Goal: Transaction & Acquisition: Download file/media

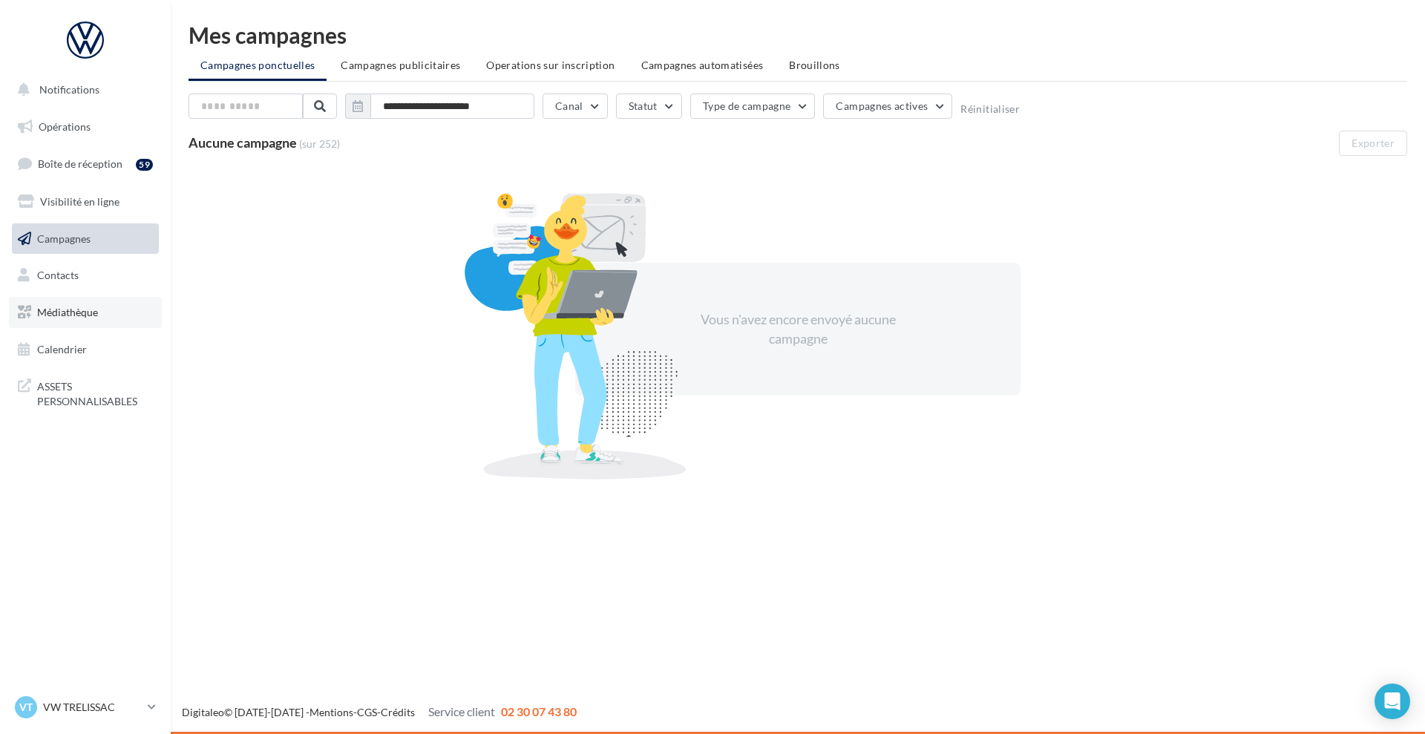
click at [69, 311] on span "Médiathèque" at bounding box center [67, 312] width 61 height 13
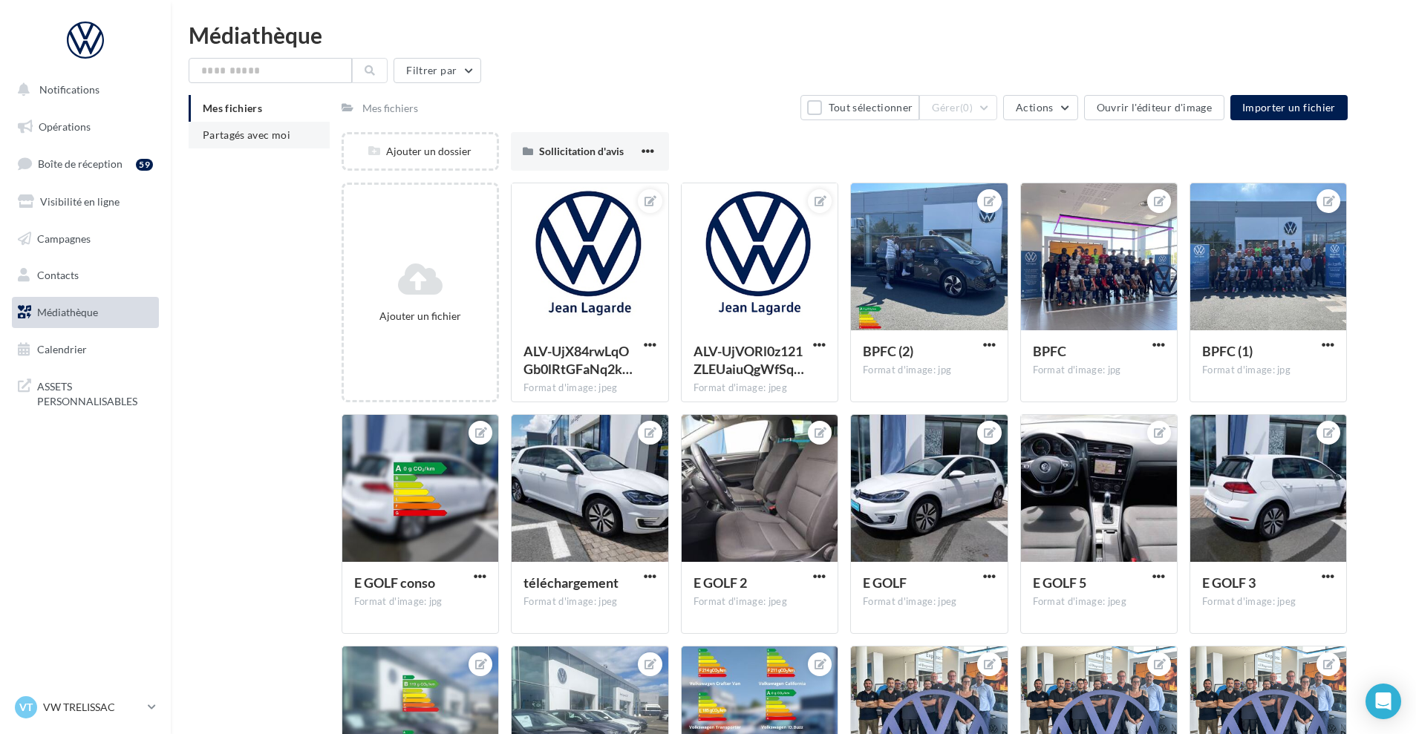
click at [274, 130] on span "Partagés avec moi" at bounding box center [247, 134] width 88 height 13
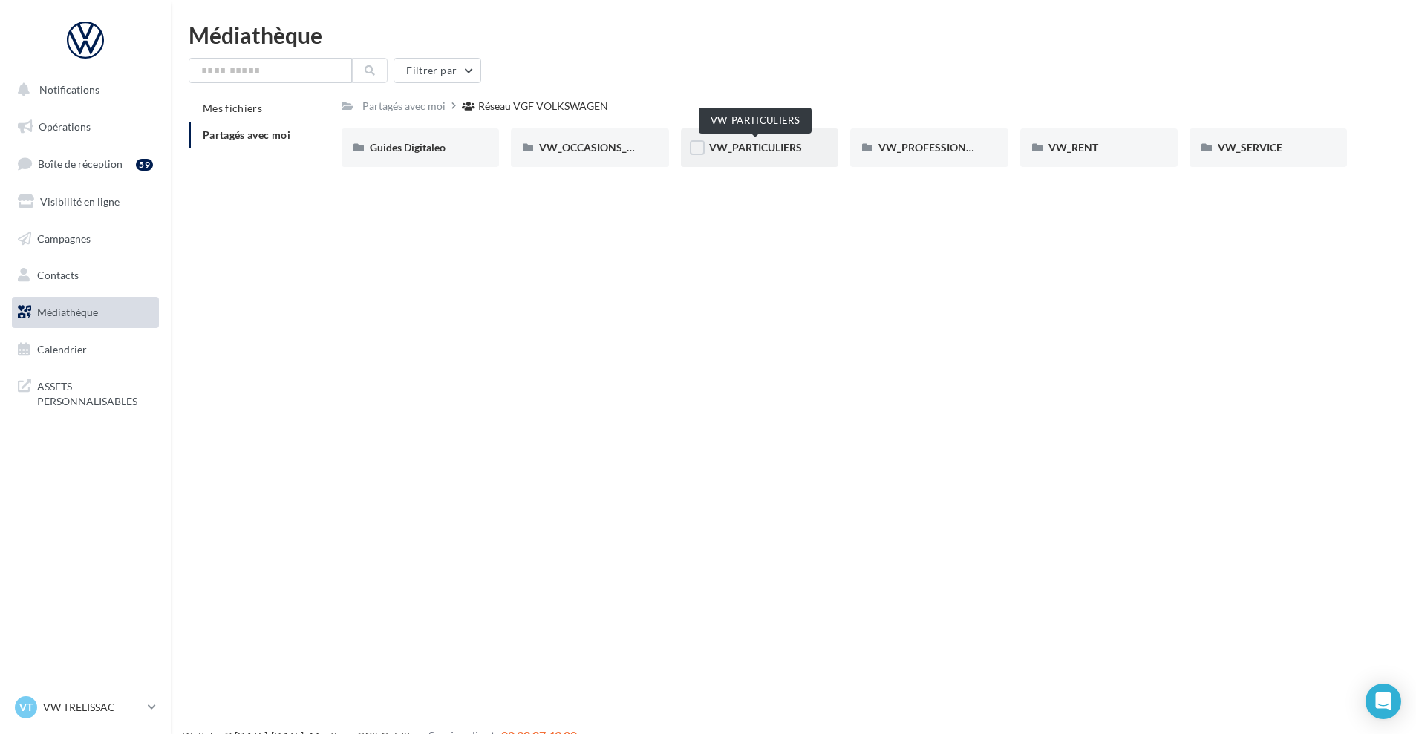
click at [734, 148] on span "VW_PARTICULIERS" at bounding box center [755, 147] width 93 height 13
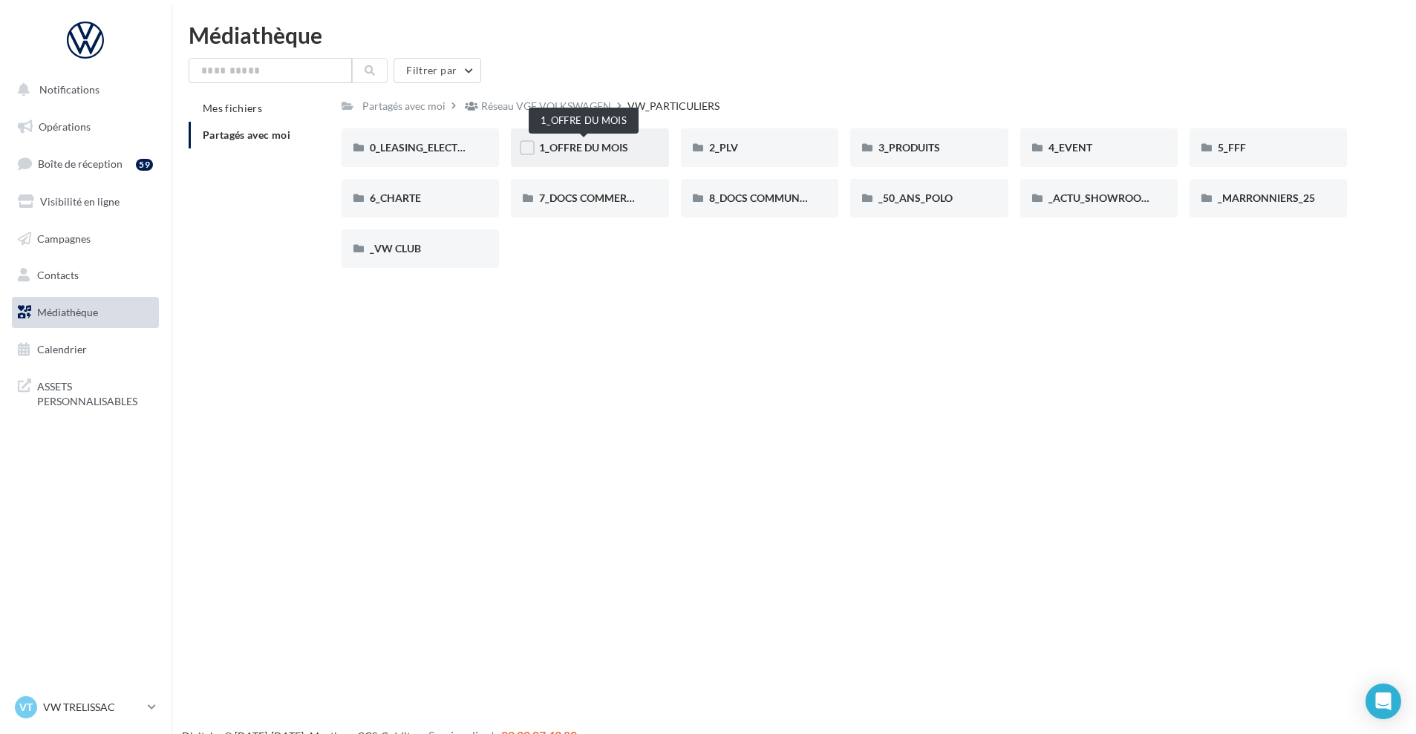
click at [608, 148] on span "1_OFFRE DU MOIS" at bounding box center [583, 147] width 89 height 13
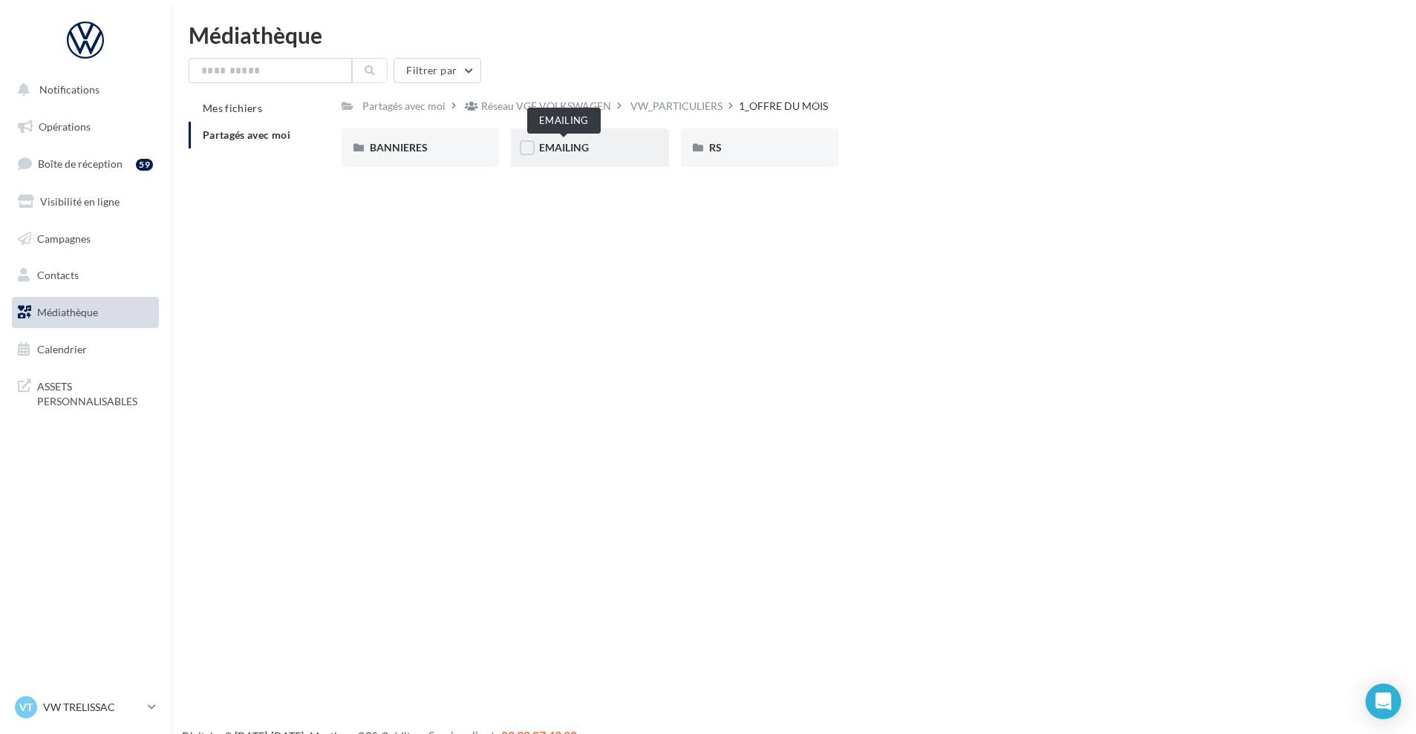
click at [575, 145] on span "EMAILING" at bounding box center [564, 147] width 50 height 13
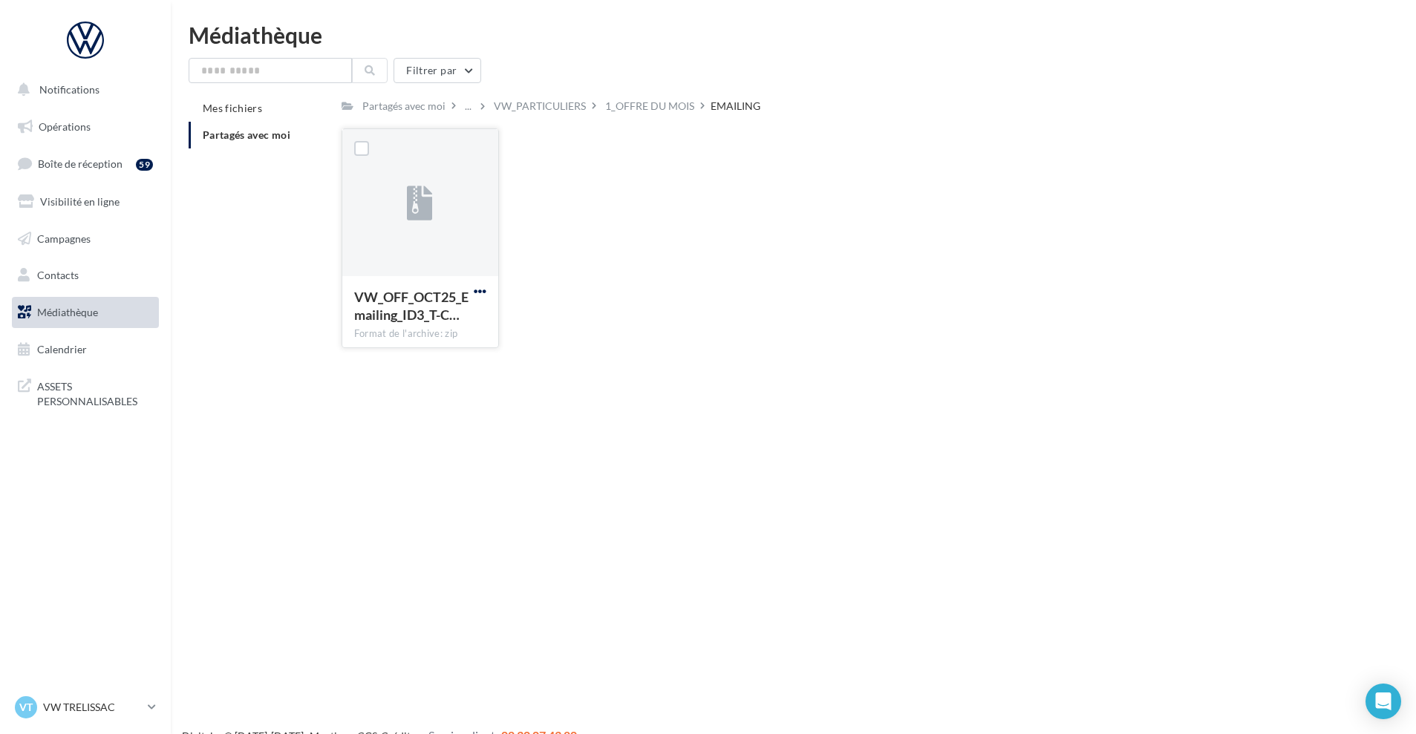
click at [486, 287] on span "button" at bounding box center [480, 291] width 13 height 13
click at [422, 318] on button "Télécharger" at bounding box center [415, 320] width 148 height 39
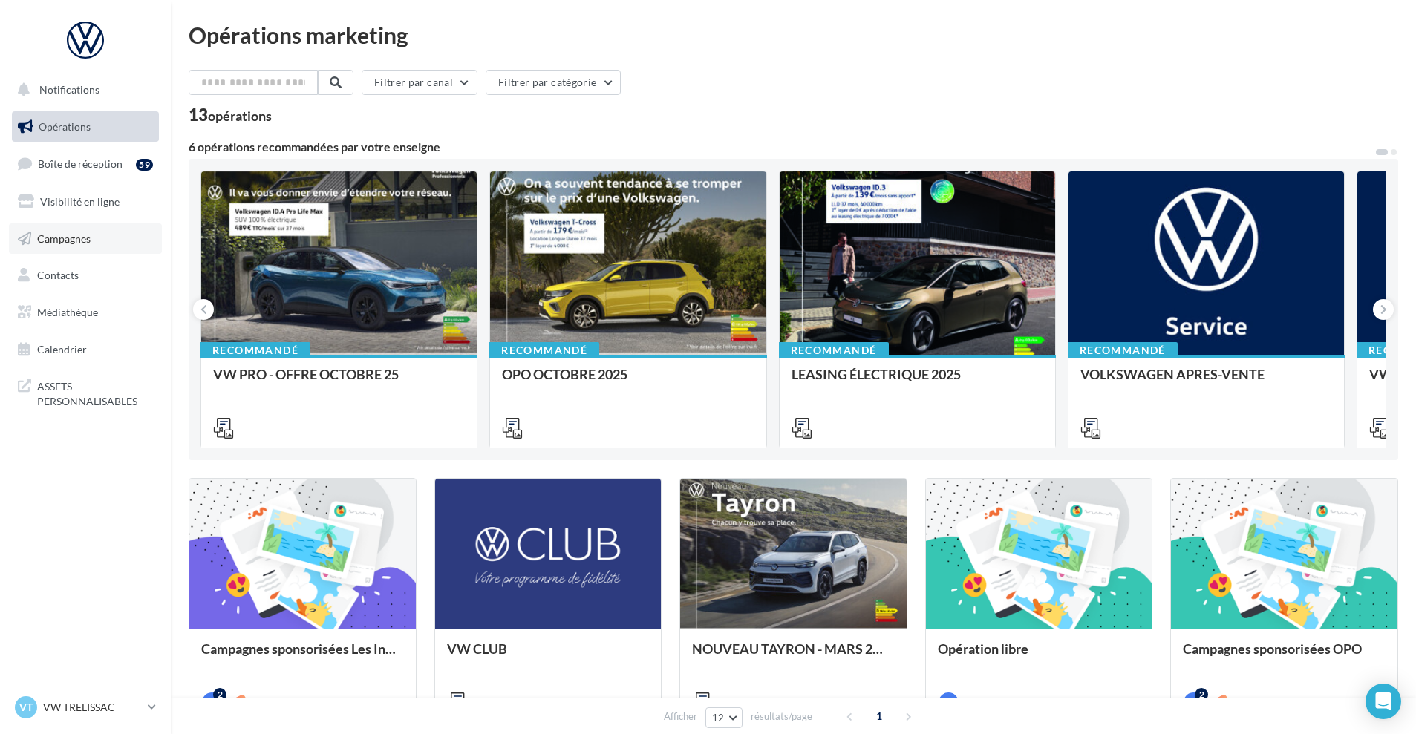
click at [73, 238] on span "Campagnes" at bounding box center [63, 238] width 53 height 13
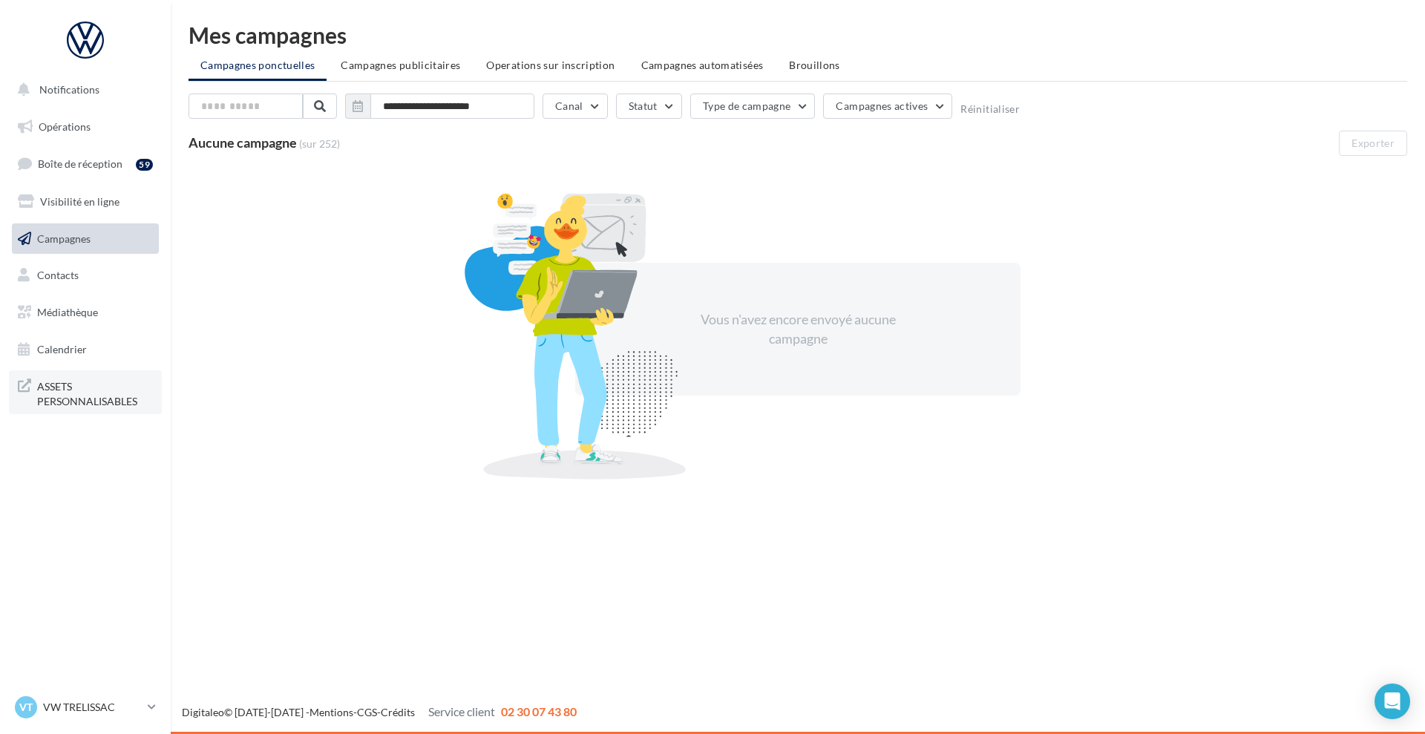
click at [92, 397] on span "ASSETS PERSONNALISABLES" at bounding box center [95, 392] width 116 height 32
click at [76, 705] on p "VW TRELISSAC" at bounding box center [92, 707] width 99 height 15
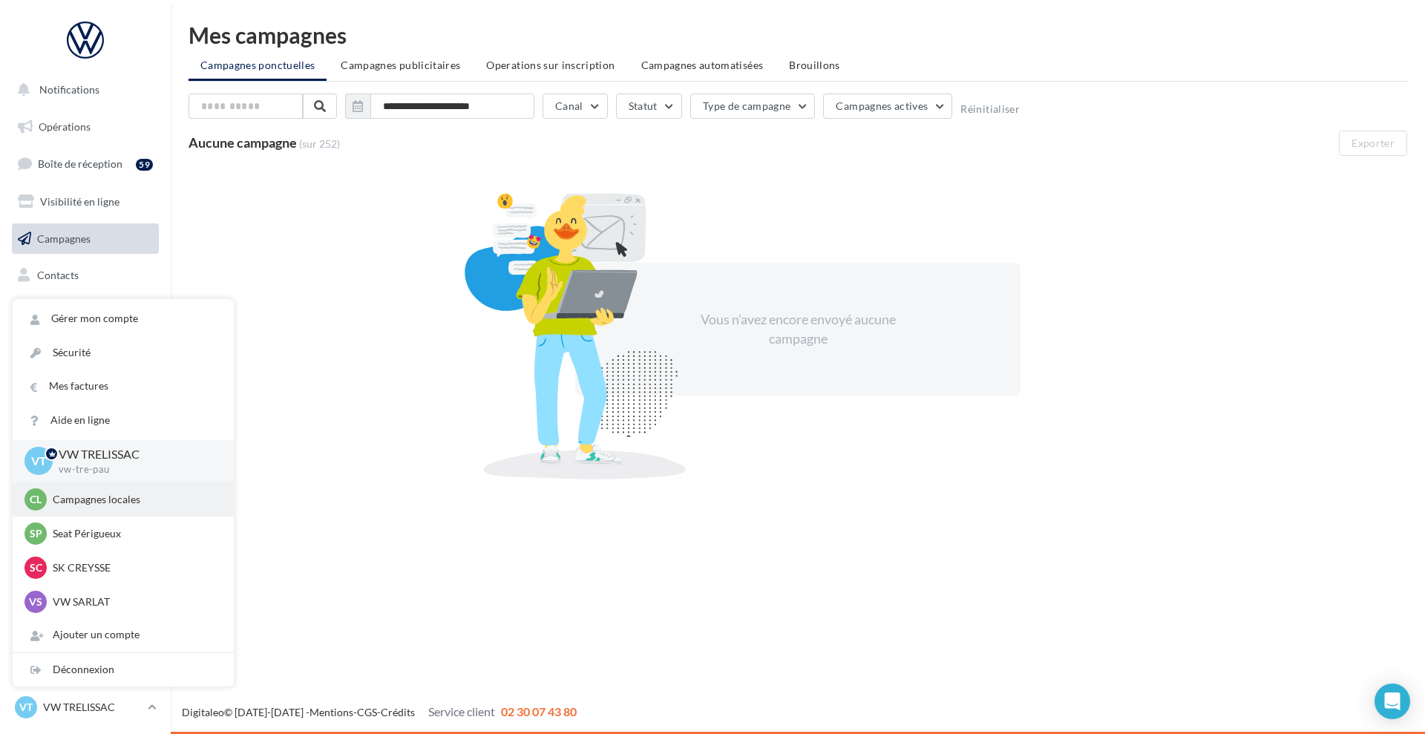
click at [118, 497] on p "Campagnes locales" at bounding box center [134, 499] width 163 height 15
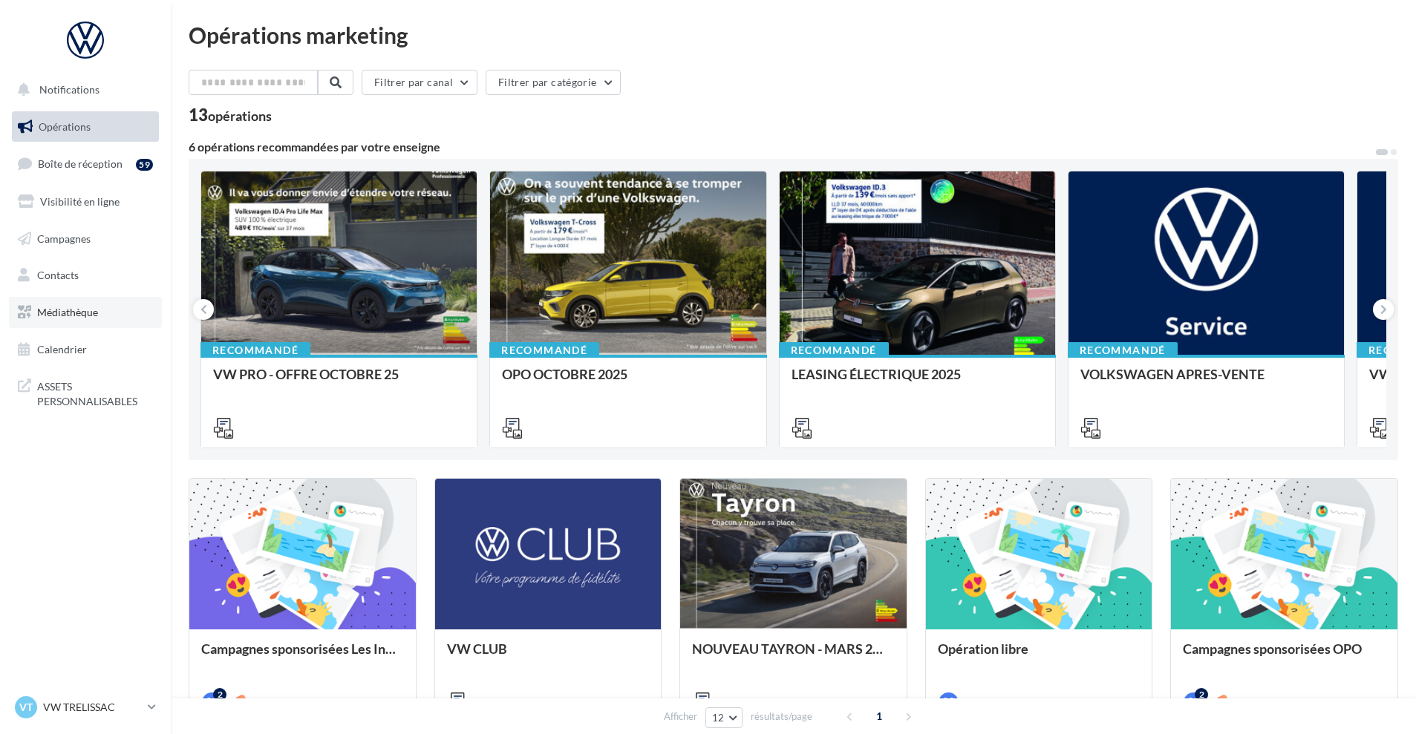
click at [72, 314] on span "Médiathèque" at bounding box center [67, 312] width 61 height 13
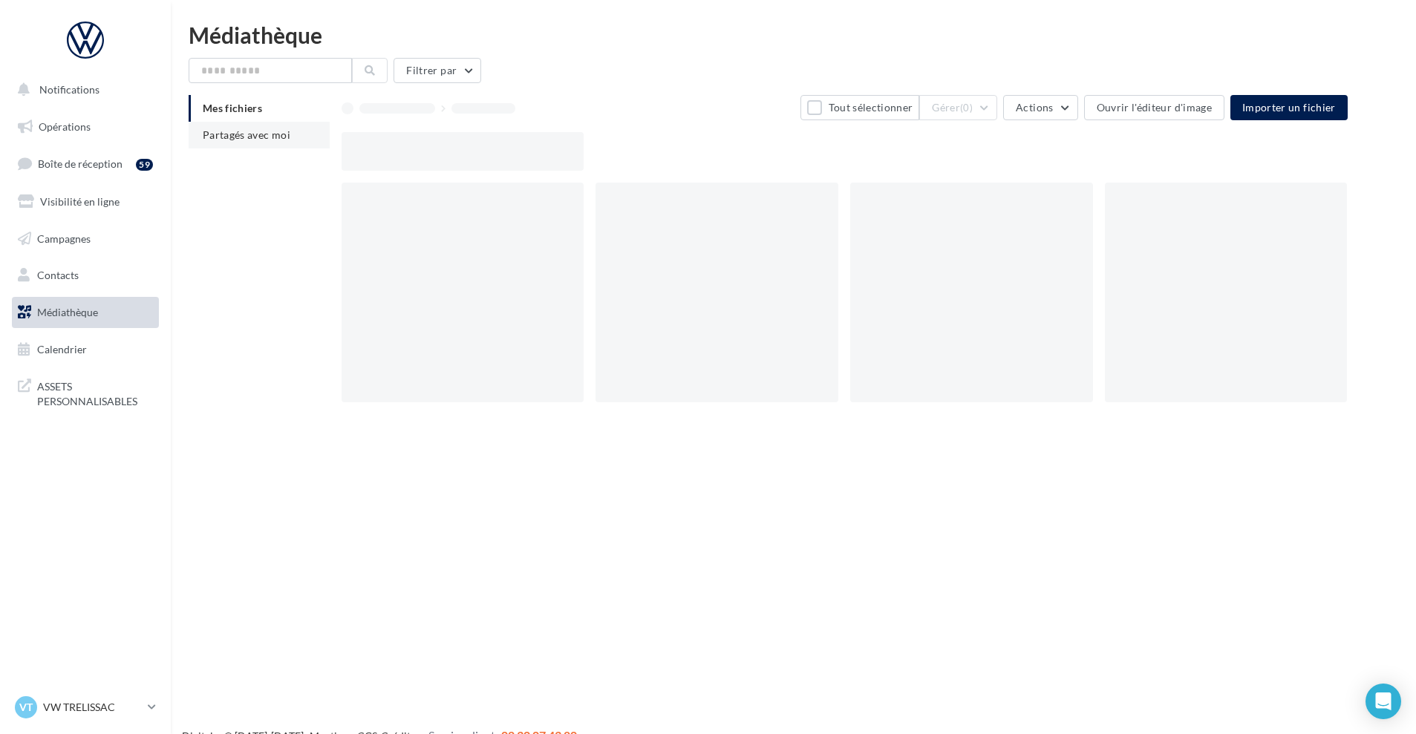
click at [243, 136] on span "Partagés avec moi" at bounding box center [247, 134] width 88 height 13
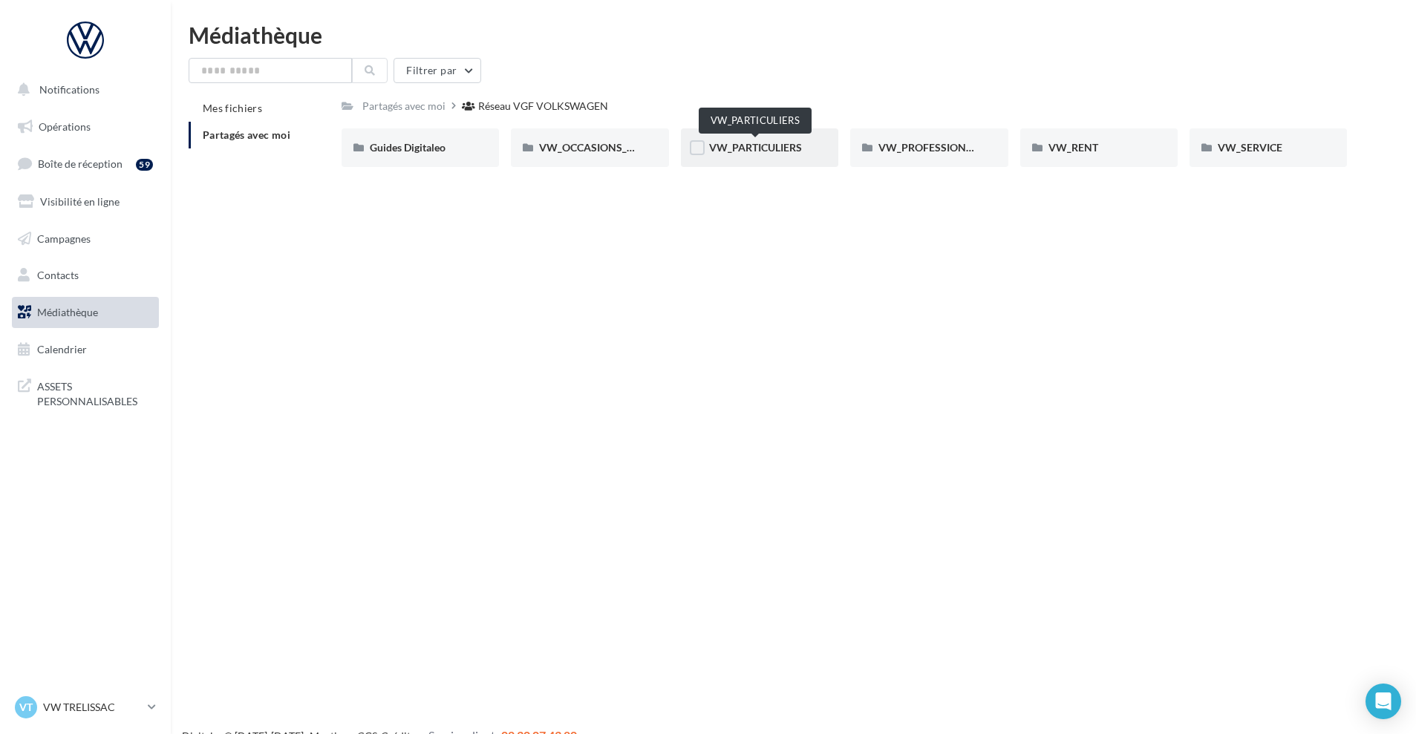
click at [757, 146] on span "VW_PARTICULIERS" at bounding box center [755, 147] width 93 height 13
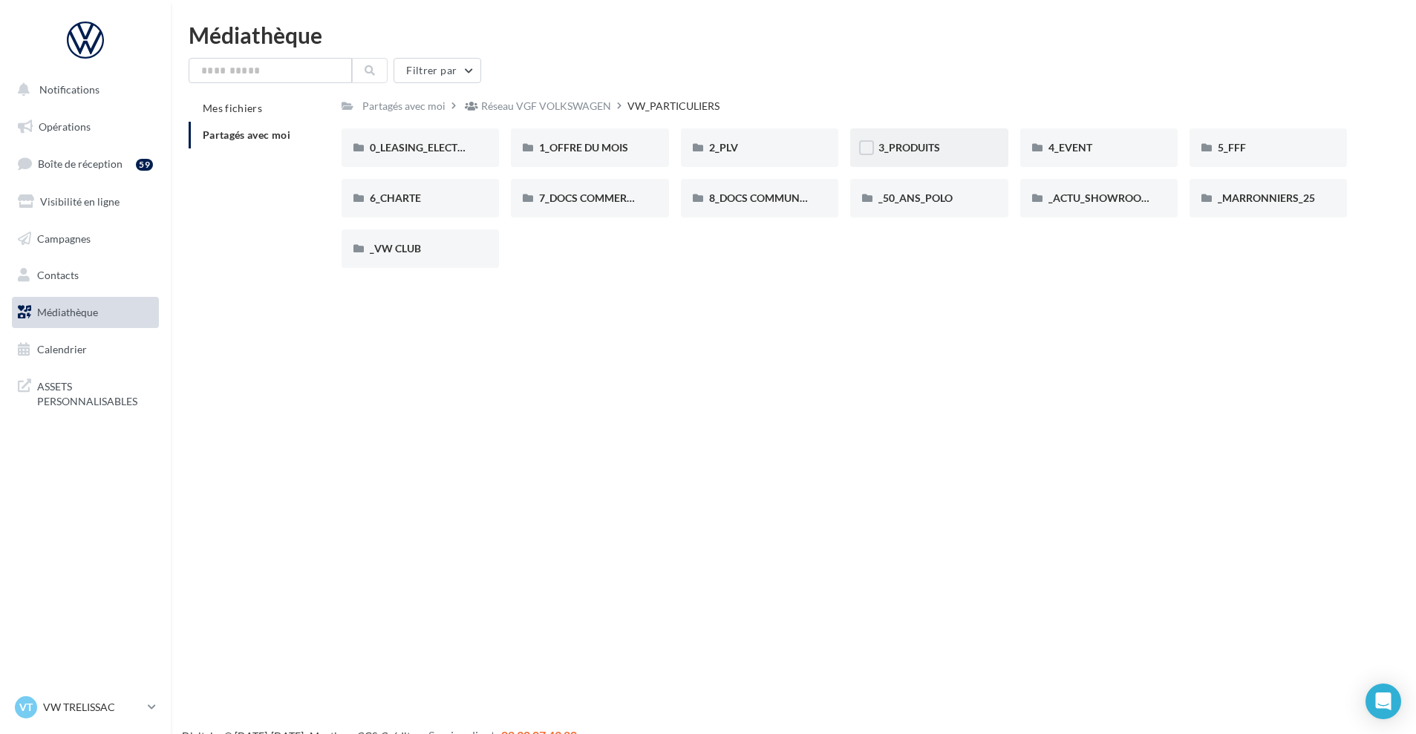
click at [900, 157] on div "3_PRODUITS" at bounding box center [928, 147] width 157 height 39
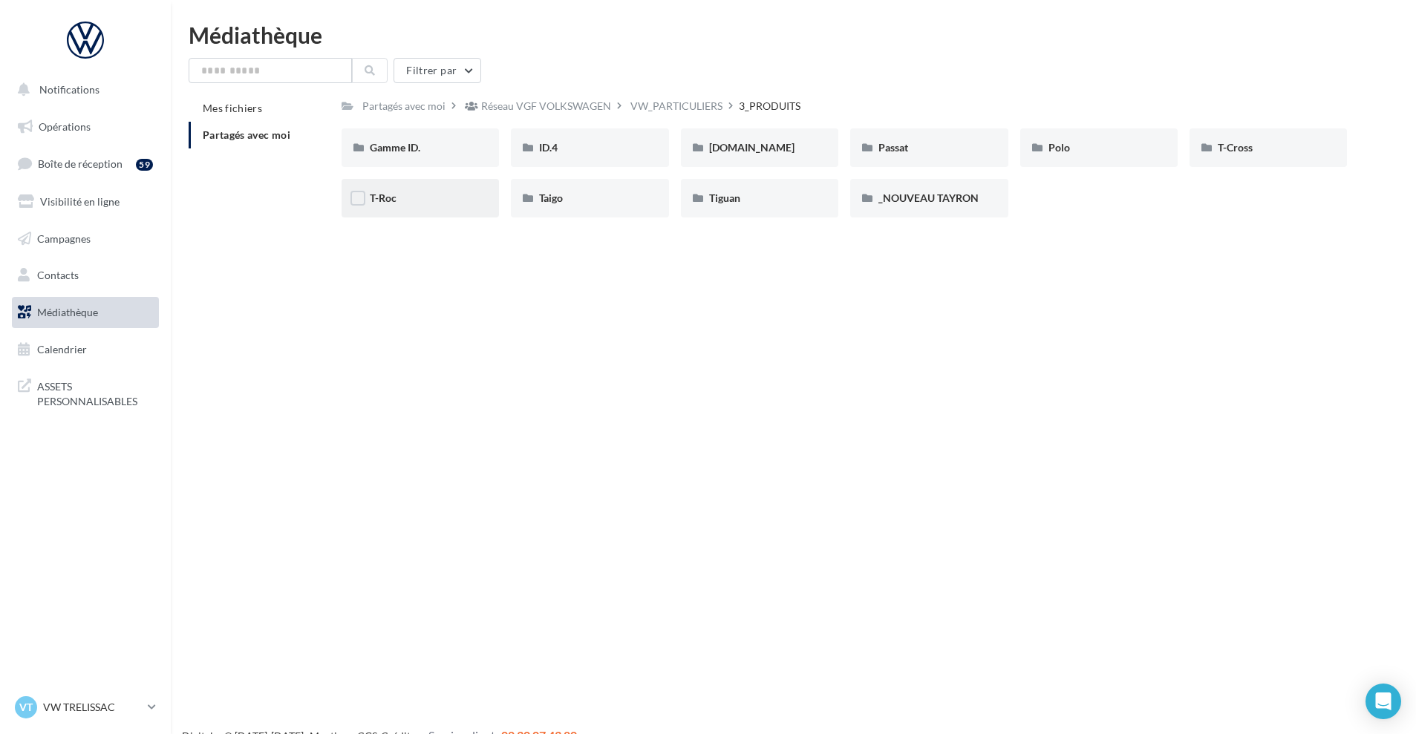
click at [385, 204] on div "T-Roc" at bounding box center [420, 198] width 101 height 15
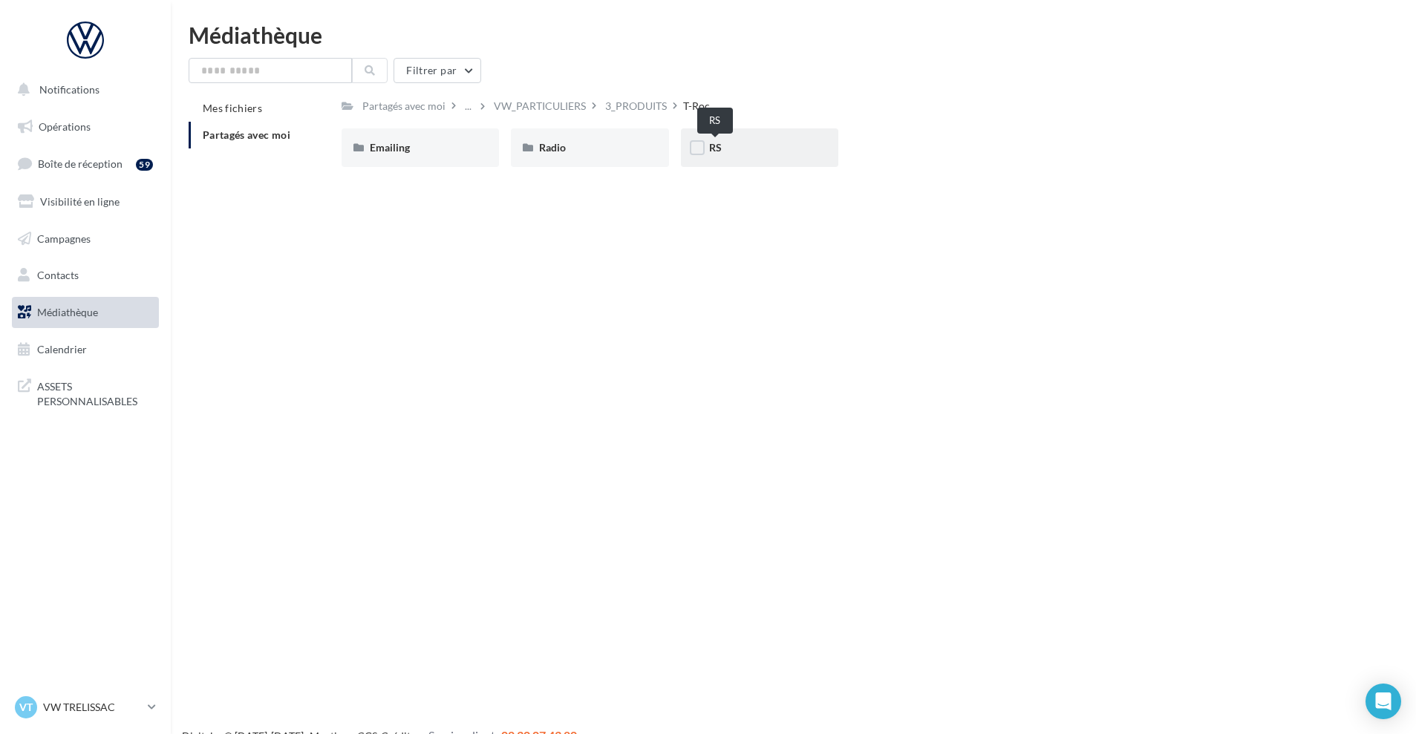
click at [712, 143] on span "RS" at bounding box center [715, 147] width 13 height 13
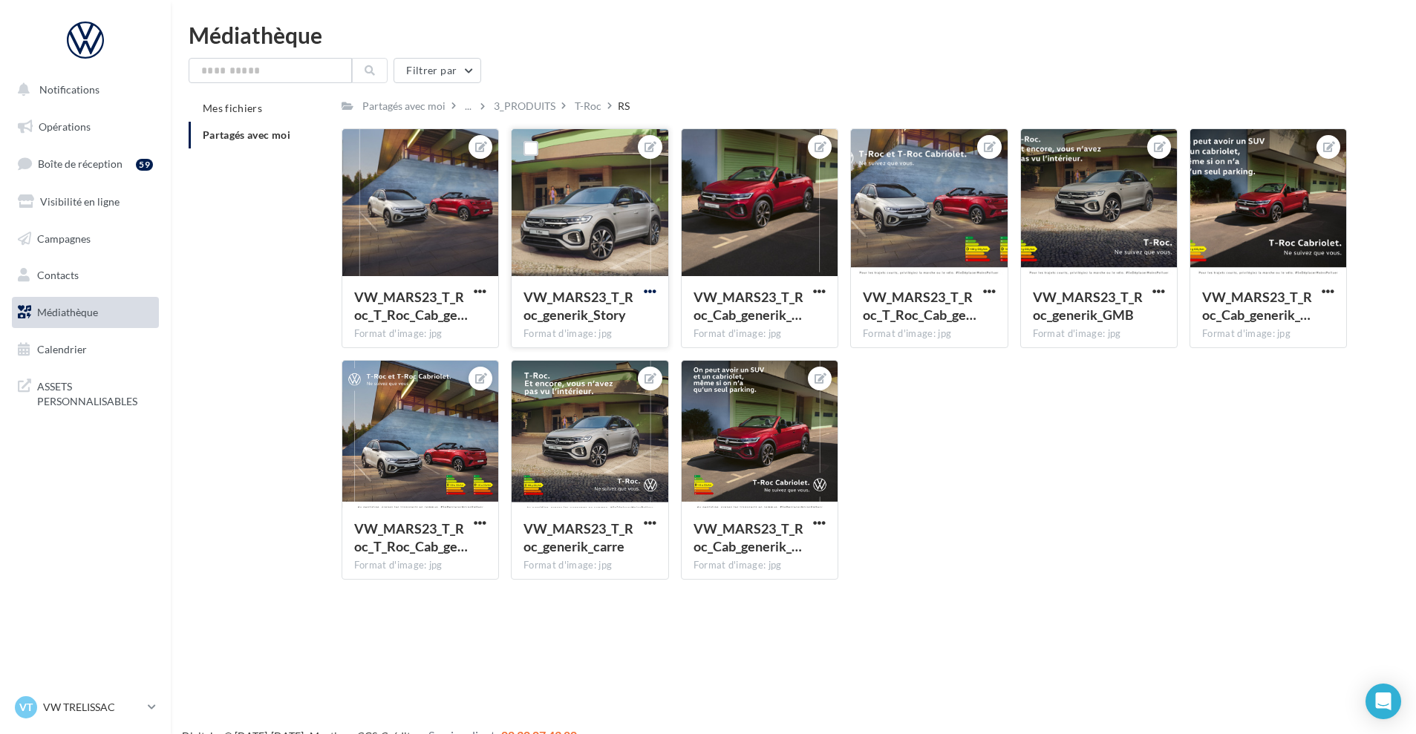
click at [652, 287] on span "button" at bounding box center [650, 291] width 13 height 13
click at [557, 359] on button "Télécharger" at bounding box center [581, 359] width 157 height 39
click at [992, 290] on span "button" at bounding box center [989, 291] width 13 height 13
click at [913, 322] on button "Ouvrir l'éditeur d'image" at bounding box center [920, 320] width 157 height 39
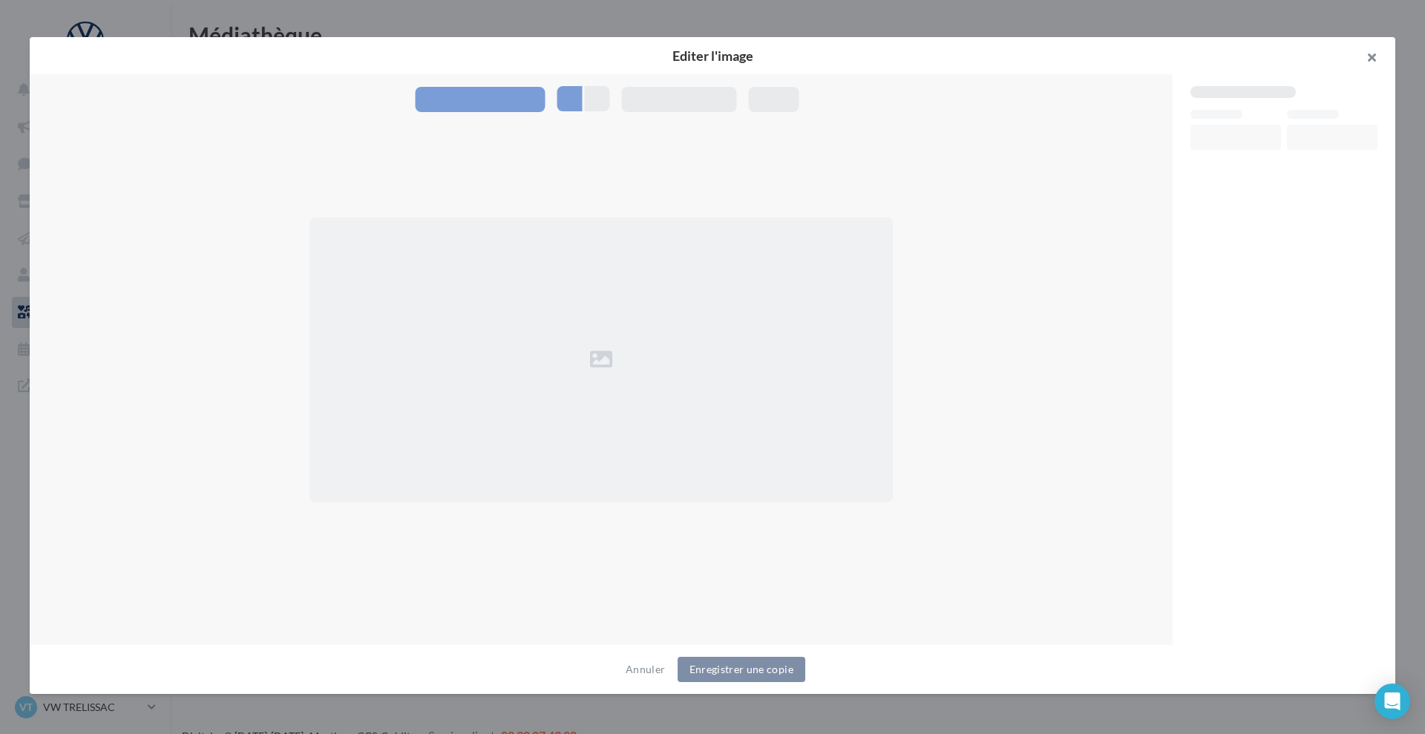
click at [1370, 55] on button "button" at bounding box center [1365, 59] width 59 height 45
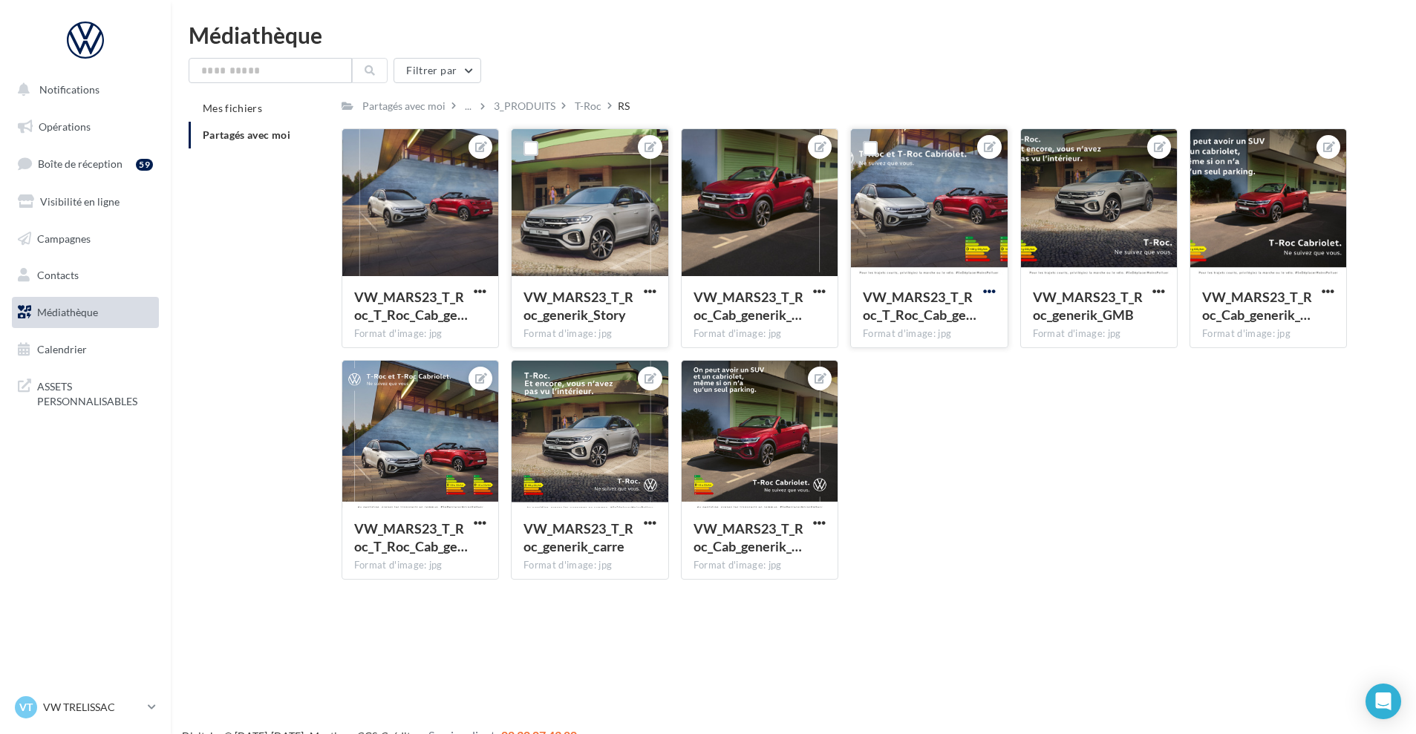
click at [988, 290] on span "button" at bounding box center [989, 291] width 13 height 13
click at [902, 356] on button "Télécharger" at bounding box center [920, 359] width 157 height 39
click at [642, 518] on button "button" at bounding box center [650, 524] width 19 height 15
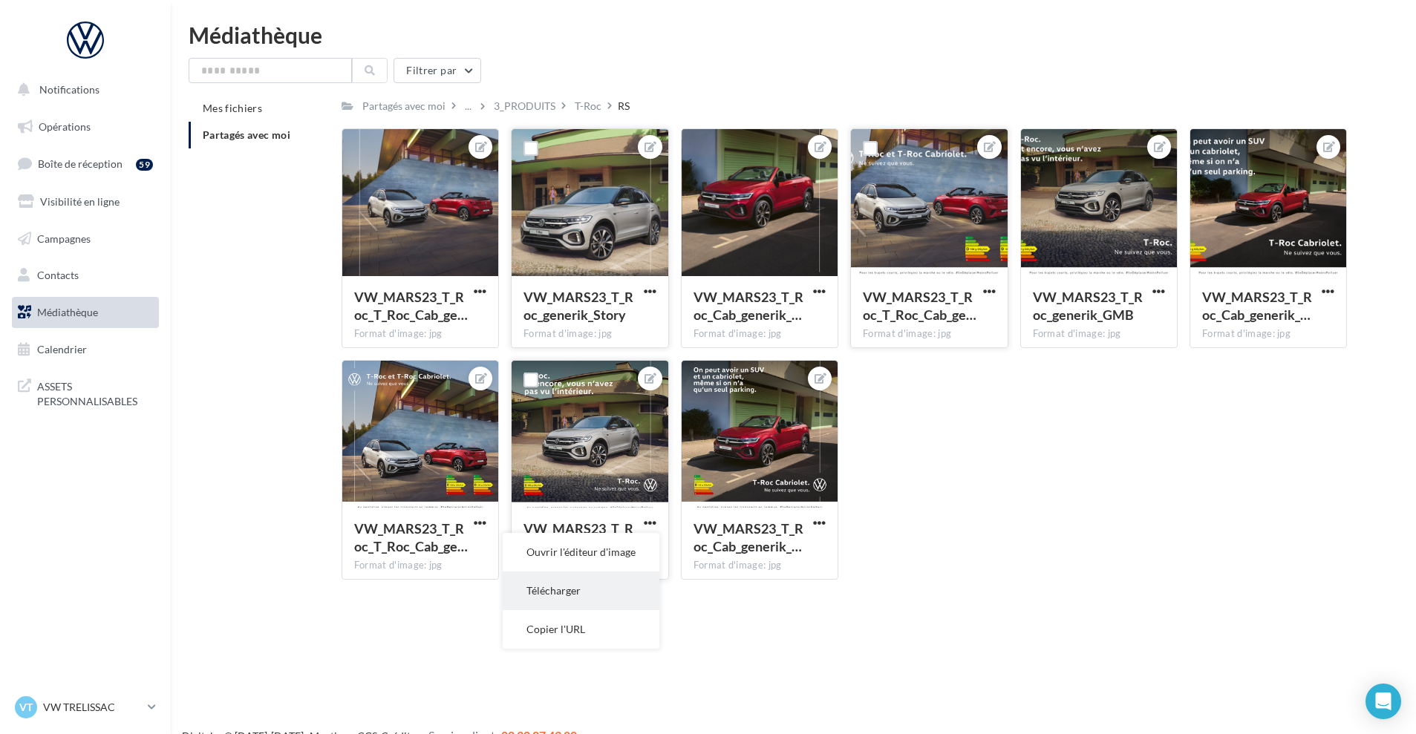
click at [553, 584] on button "Télécharger" at bounding box center [581, 591] width 157 height 39
click at [95, 705] on p "VW TRELISSAC" at bounding box center [92, 707] width 99 height 15
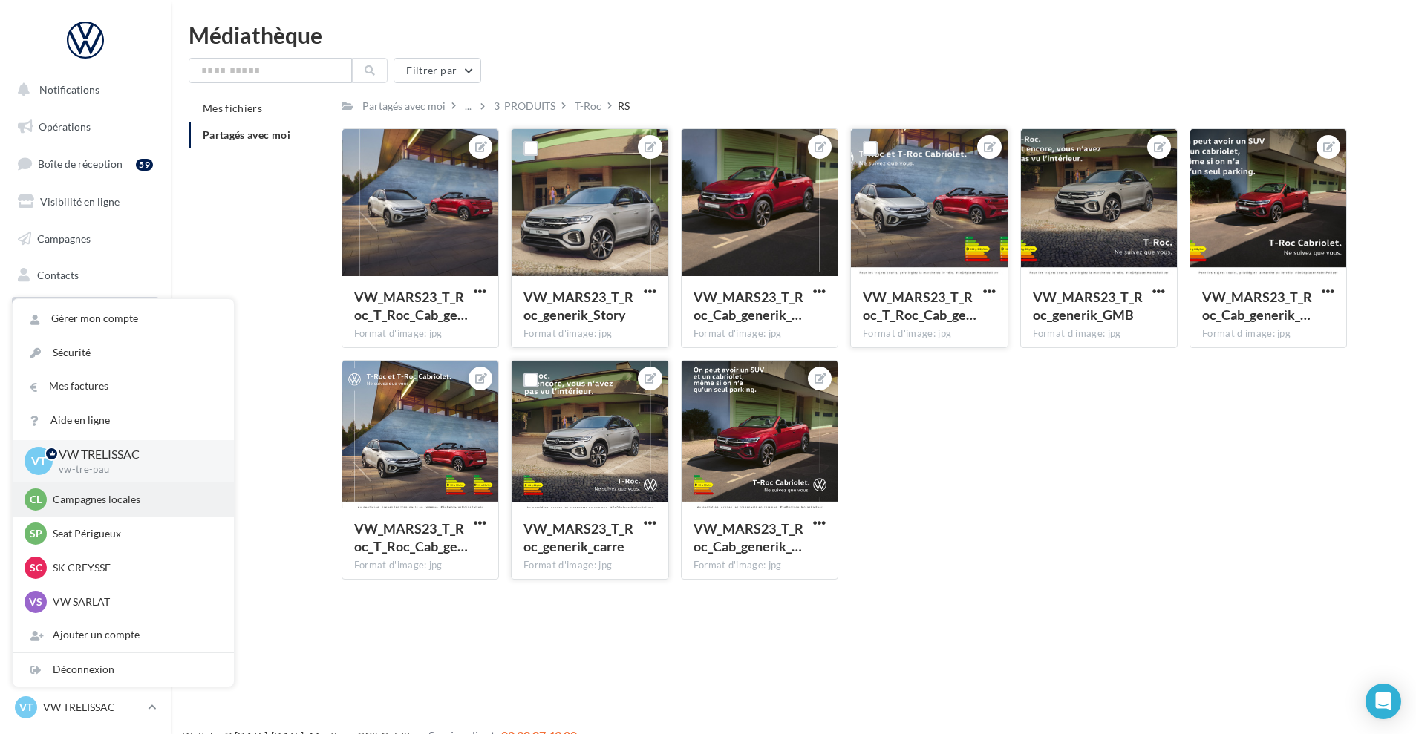
click at [102, 493] on p "Campagnes locales" at bounding box center [134, 499] width 163 height 15
